Goal: Find specific page/section: Find specific page/section

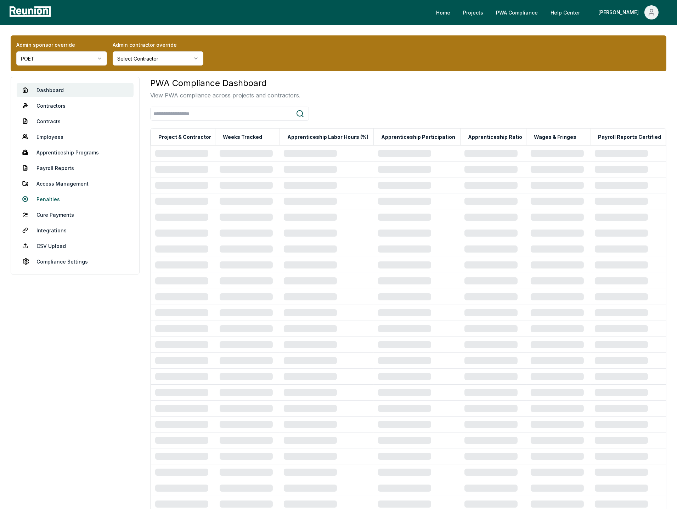
click at [50, 200] on link "Penalties" at bounding box center [75, 199] width 117 height 14
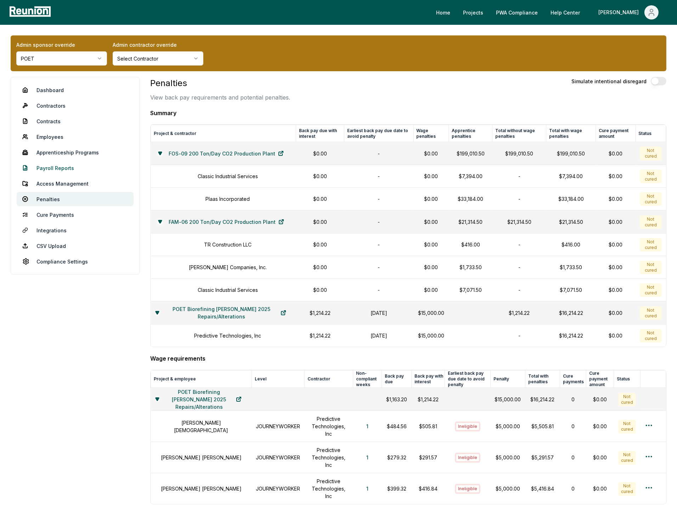
click at [57, 166] on link "Payroll Reports" at bounding box center [75, 168] width 117 height 14
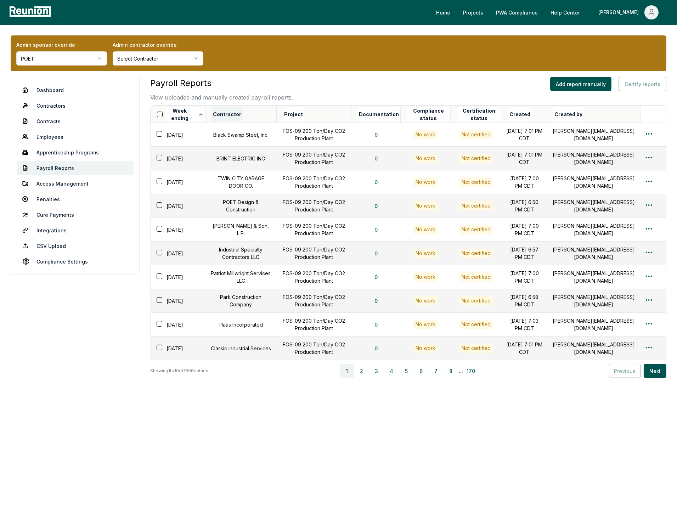
click at [240, 117] on button "Contractor" at bounding box center [226, 114] width 31 height 14
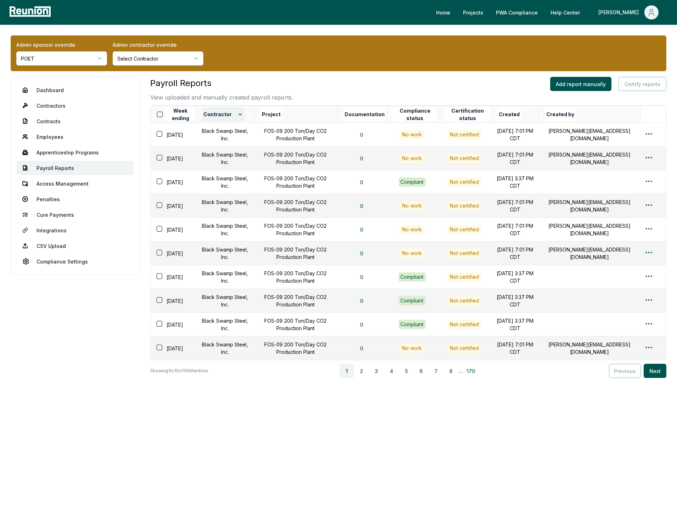
click at [232, 114] on button "Contractor" at bounding box center [223, 114] width 42 height 14
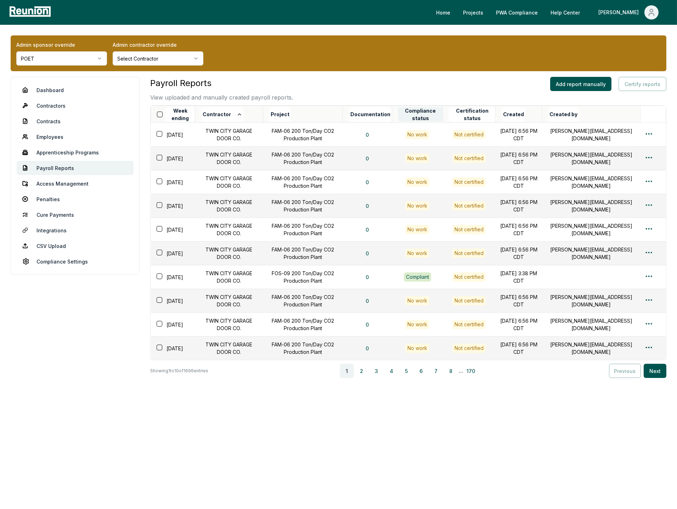
click at [435, 113] on button "Compliance status" at bounding box center [420, 114] width 45 height 14
click at [513, 116] on th "Created" at bounding box center [518, 114] width 47 height 17
click at [495, 113] on button "Certification status" at bounding box center [472, 114] width 46 height 14
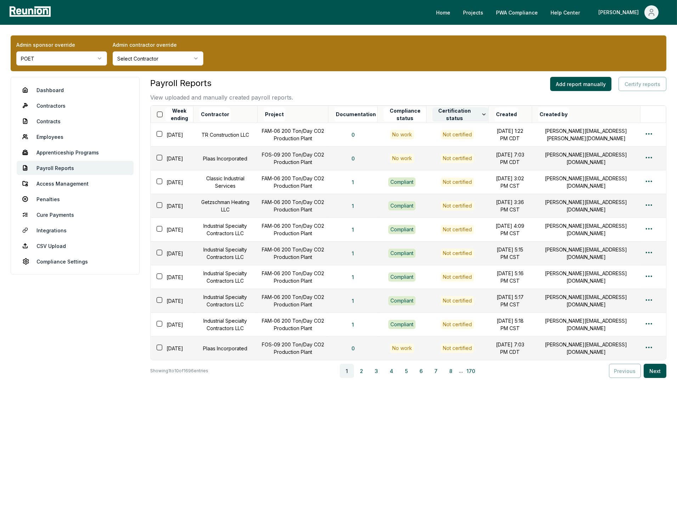
click at [480, 110] on button "Certification status" at bounding box center [460, 114] width 56 height 14
click at [375, 112] on button "Documentation" at bounding box center [355, 114] width 43 height 14
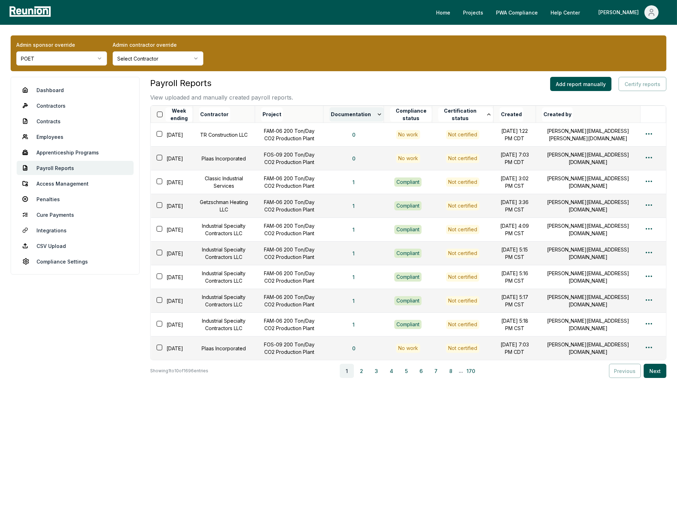
click at [375, 113] on button "Documentation" at bounding box center [356, 114] width 54 height 14
click at [377, 112] on button "Documentation" at bounding box center [356, 114] width 54 height 14
click at [384, 94] on div "Payroll Reports View uploaded and manually created payroll reports. Add report …" at bounding box center [408, 89] width 516 height 25
click at [283, 113] on button "Project" at bounding box center [272, 114] width 22 height 14
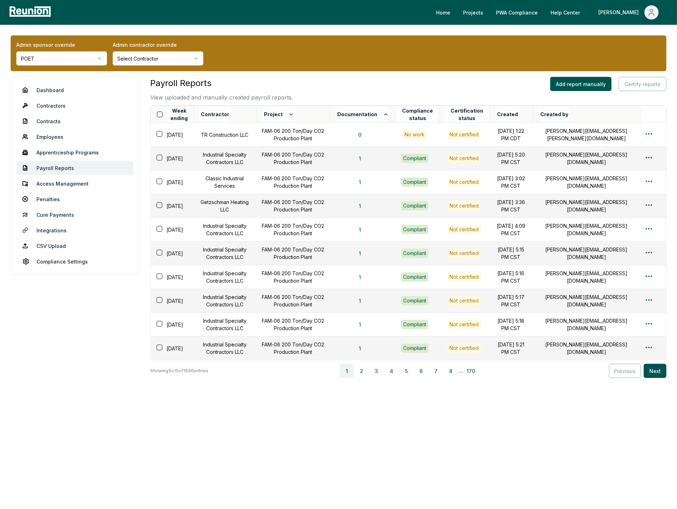
click at [293, 113] on button "Project" at bounding box center [278, 114] width 33 height 14
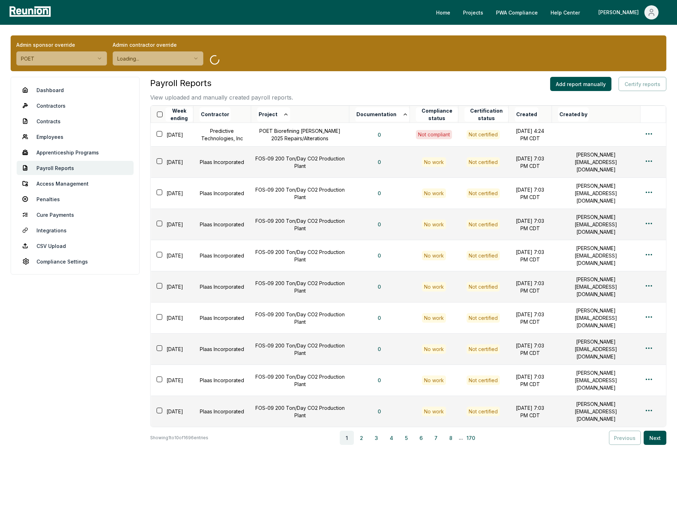
click at [368, 84] on div "Payroll Reports View uploaded and manually created payroll reports. Add report …" at bounding box center [408, 89] width 516 height 25
